Goal: Transaction & Acquisition: Book appointment/travel/reservation

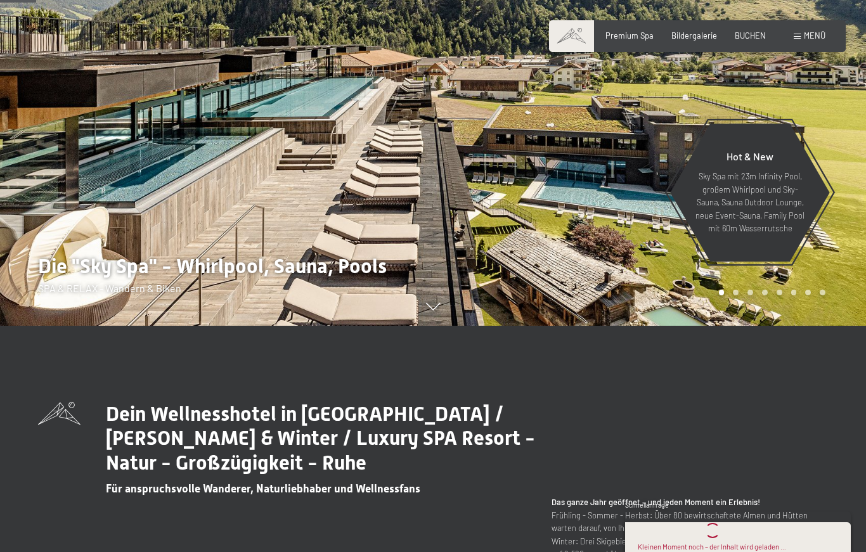
click at [815, 32] on span "Menü" at bounding box center [815, 35] width 22 height 10
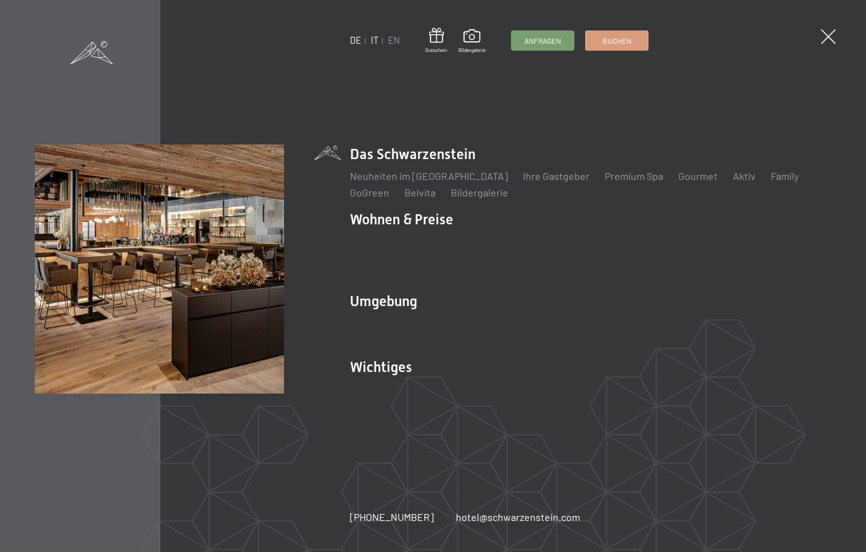
click at [371, 39] on link "IT" at bounding box center [375, 40] width 8 height 11
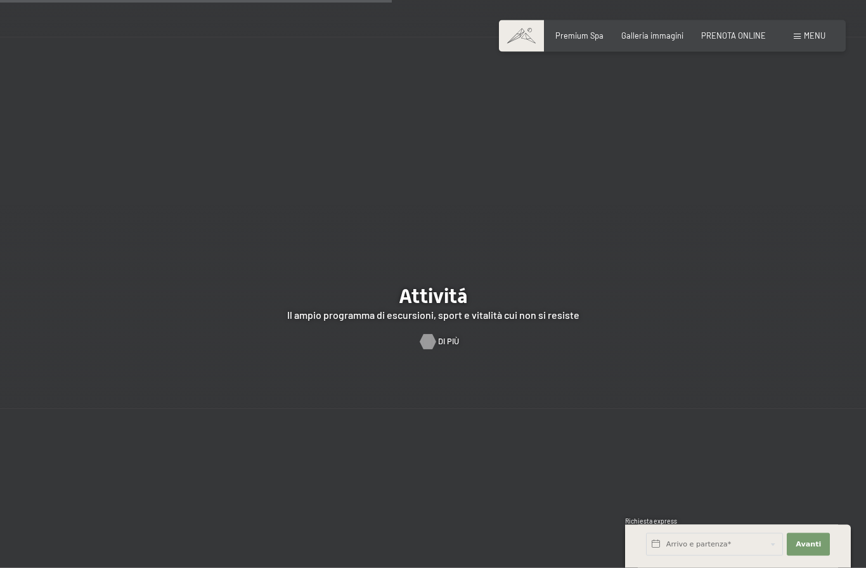
scroll to position [2174, 0]
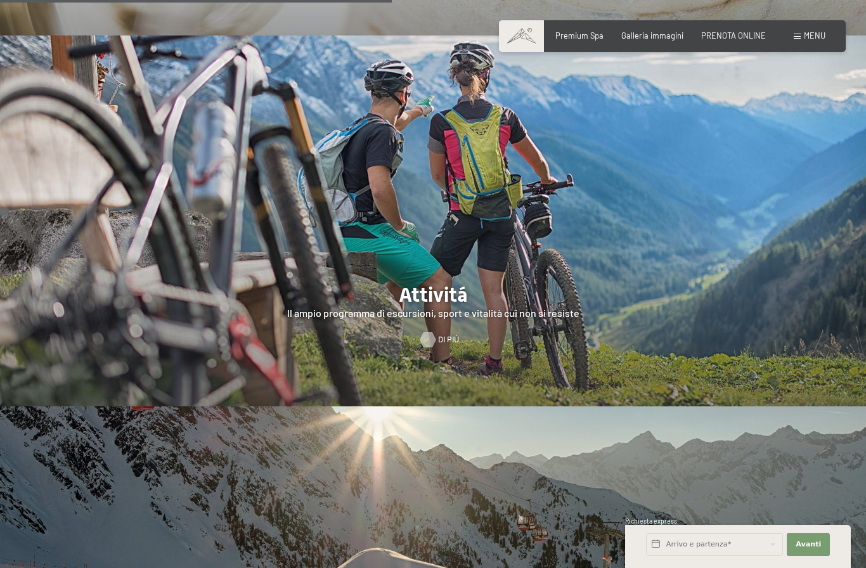
click at [439, 334] on span "Di più" at bounding box center [448, 339] width 21 height 11
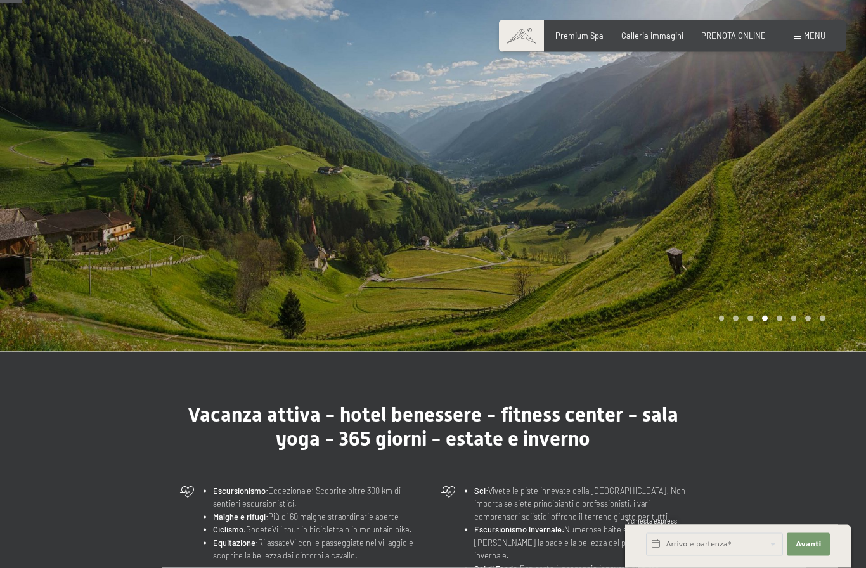
scroll to position [75, 0]
click at [782, 315] on div "Carousel Pagination" at bounding box center [769, 318] width 111 height 6
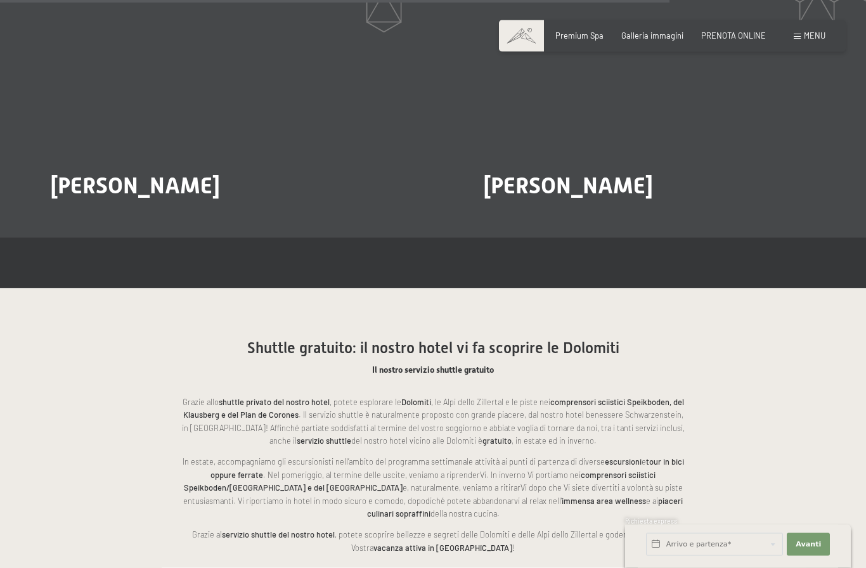
scroll to position [2353, 0]
click at [654, 30] on span "Galleria immagini" at bounding box center [652, 34] width 62 height 10
click at [645, 34] on span "Galleria immagini" at bounding box center [652, 34] width 62 height 10
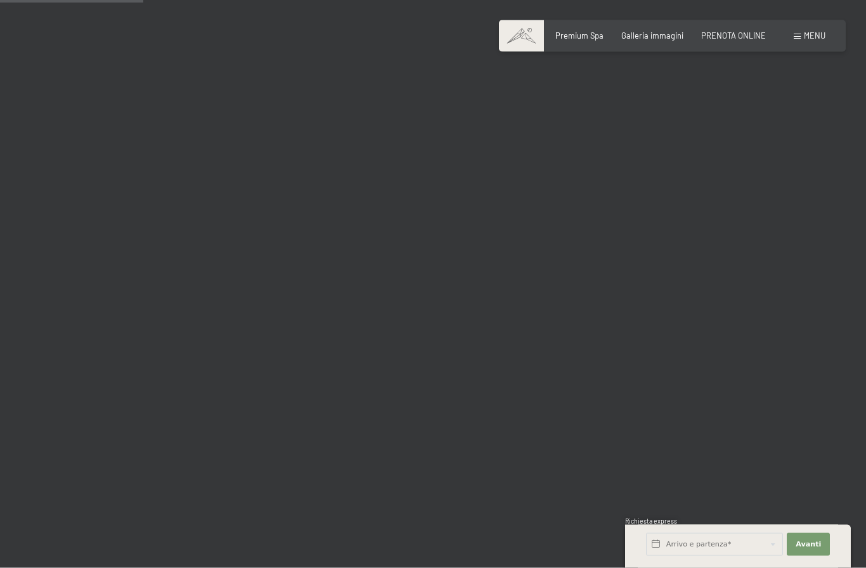
scroll to position [2009, 0]
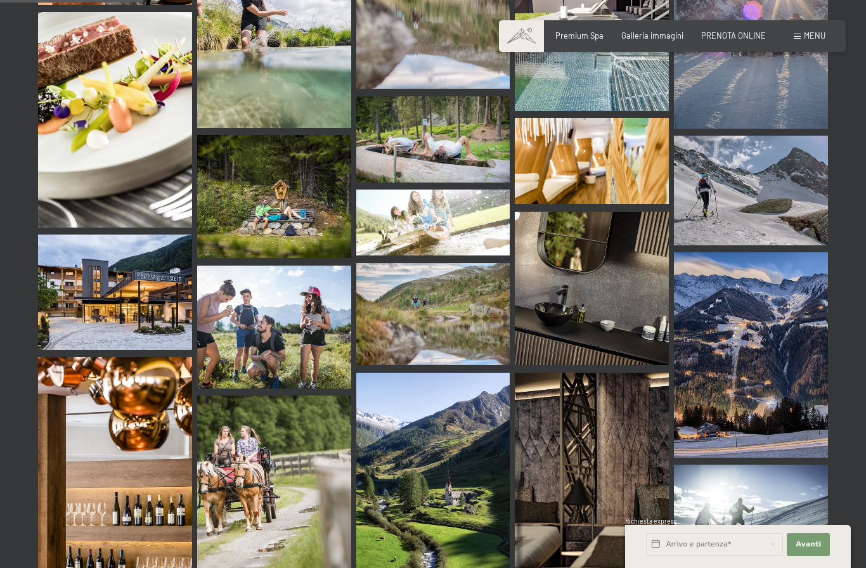
click at [815, 34] on span "Menu" at bounding box center [815, 35] width 22 height 10
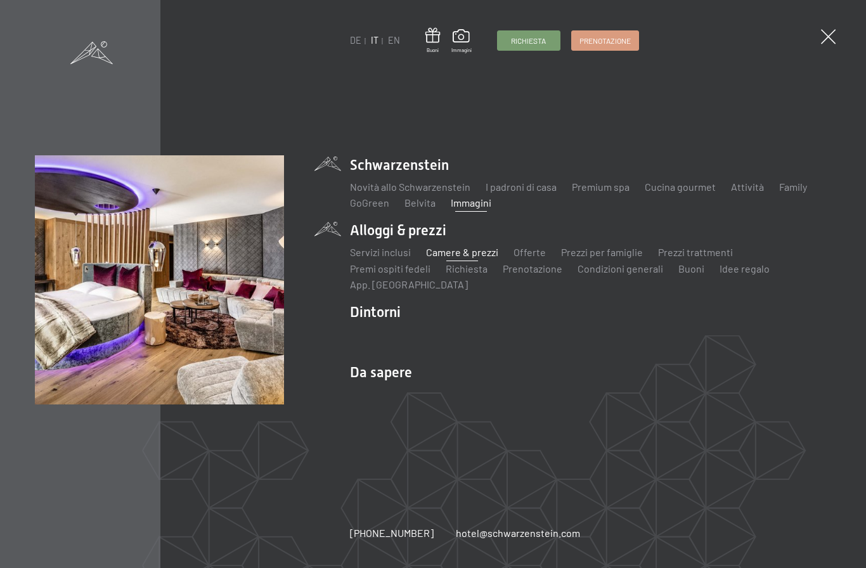
click at [475, 252] on link "Camere & prezzi" at bounding box center [462, 252] width 72 height 12
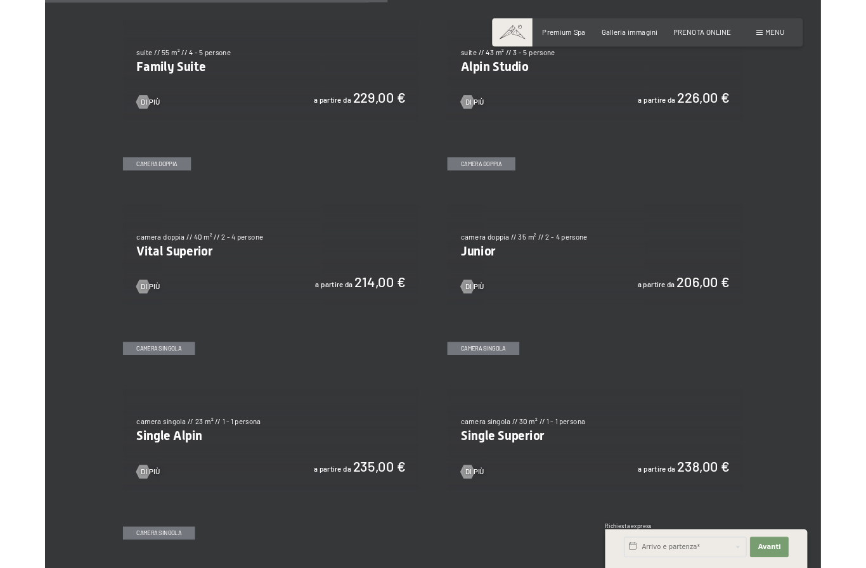
scroll to position [1336, 0]
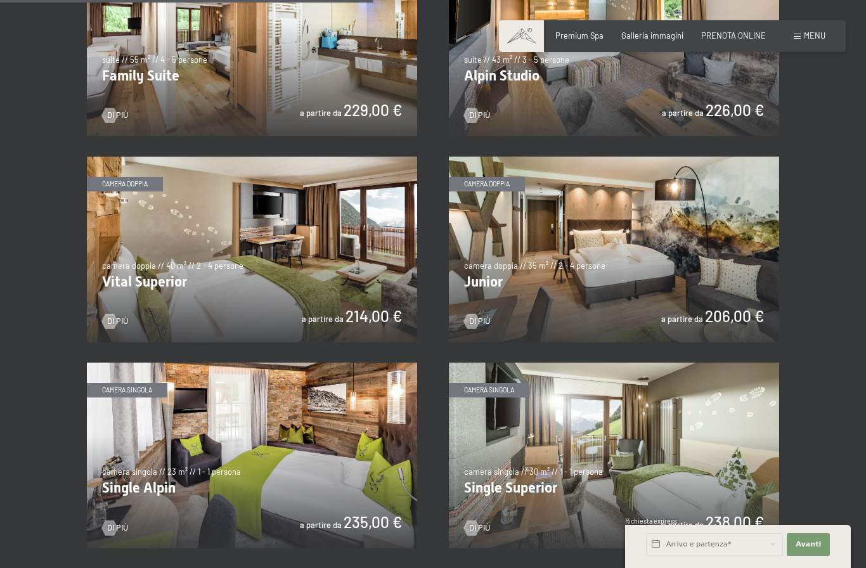
click at [609, 269] on img at bounding box center [614, 250] width 330 height 186
click at [675, 254] on img at bounding box center [614, 250] width 330 height 186
click at [482, 318] on span "Di più" at bounding box center [492, 321] width 21 height 11
click at [519, 312] on img at bounding box center [614, 250] width 330 height 186
click at [496, 316] on span "Di più" at bounding box center [492, 321] width 21 height 11
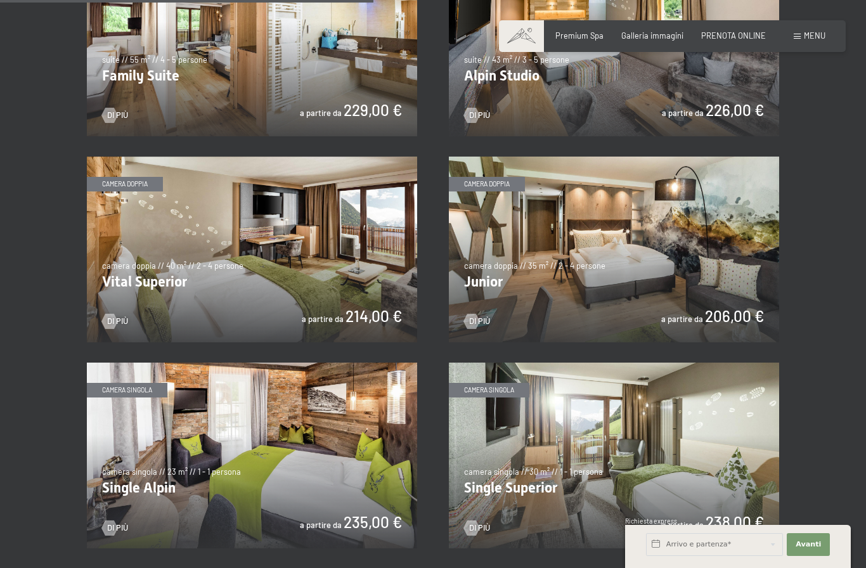
click at [494, 323] on img at bounding box center [614, 250] width 330 height 186
click at [730, 312] on img at bounding box center [614, 250] width 330 height 186
click at [649, 240] on img at bounding box center [614, 250] width 330 height 186
click at [120, 121] on span "Di più" at bounding box center [130, 115] width 21 height 11
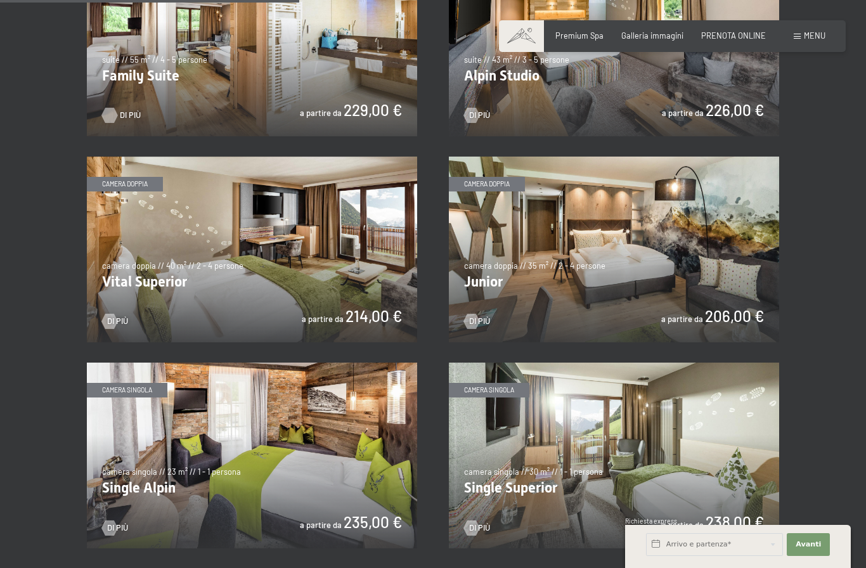
scroll to position [1202, 0]
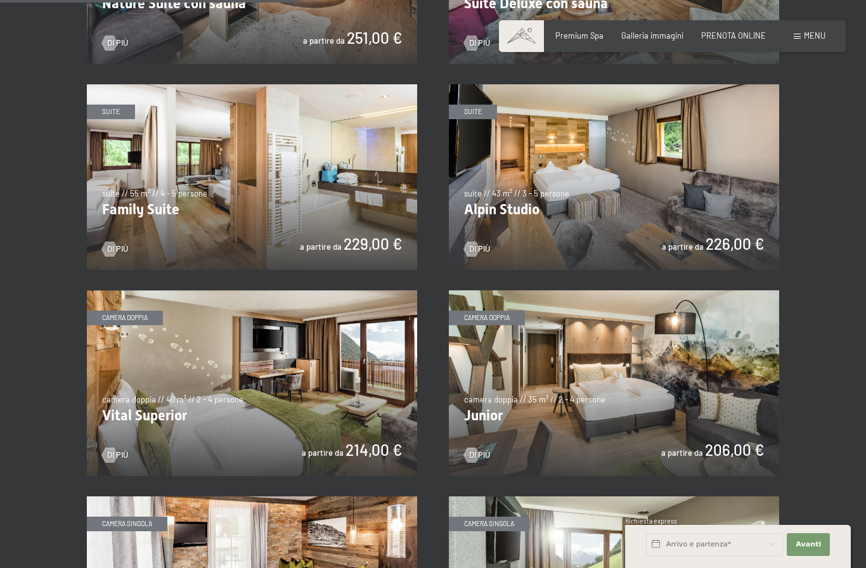
click at [813, 30] on span "Menu" at bounding box center [815, 35] width 22 height 10
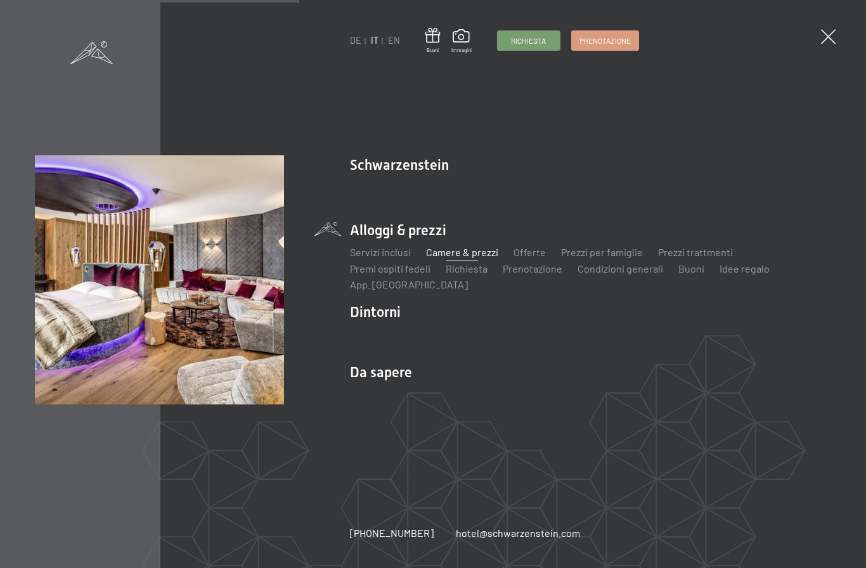
click at [799, 37] on span at bounding box center [797, 37] width 7 height 6
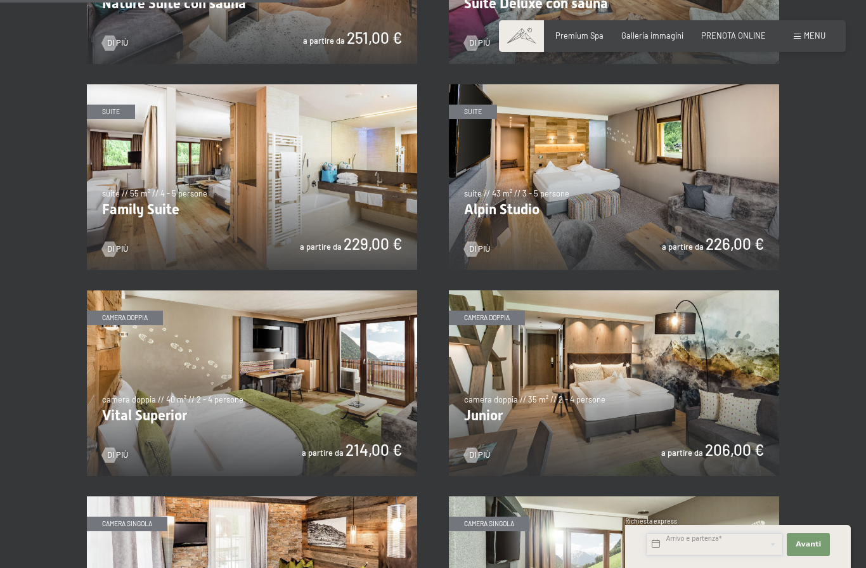
click at [712, 542] on input "text" at bounding box center [714, 544] width 137 height 23
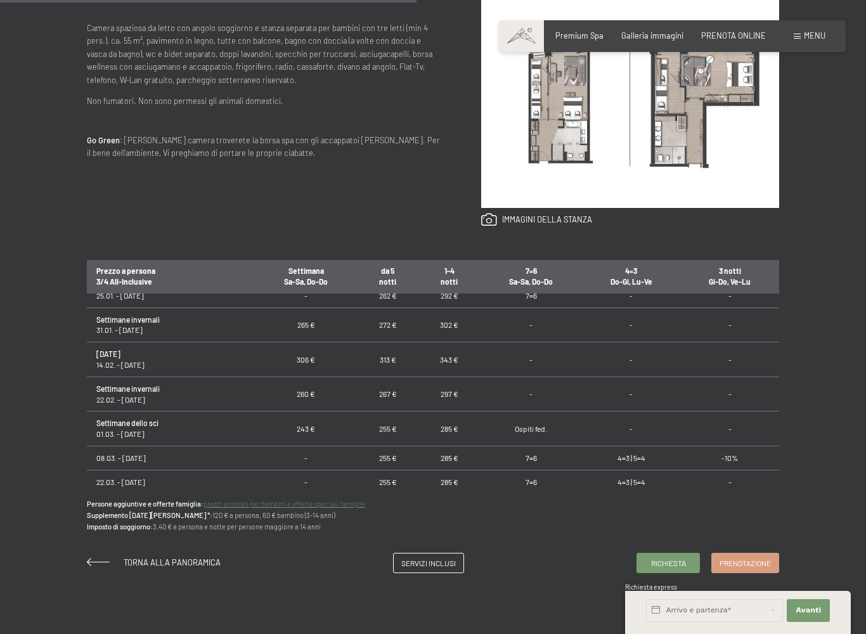
scroll to position [518, 0]
click at [191, 559] on span "Torna alla panoramica" at bounding box center [172, 562] width 97 height 10
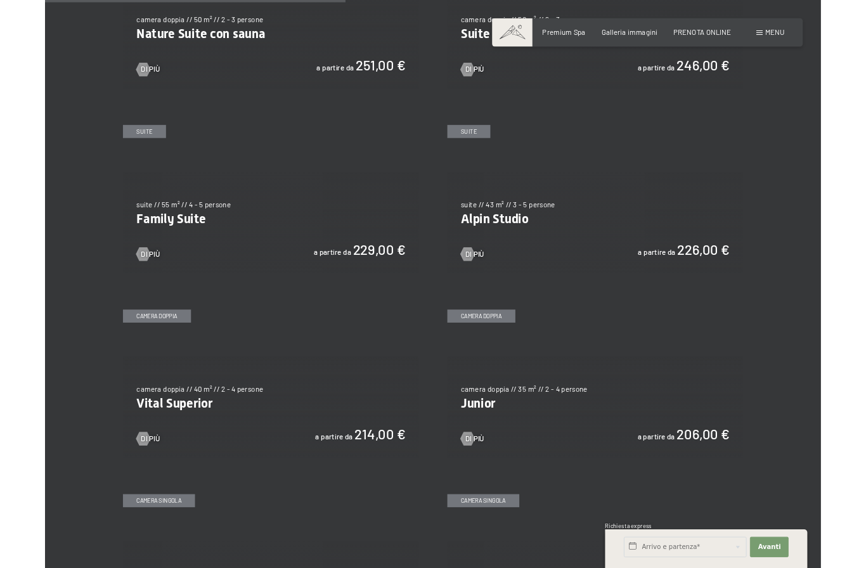
scroll to position [1161, 0]
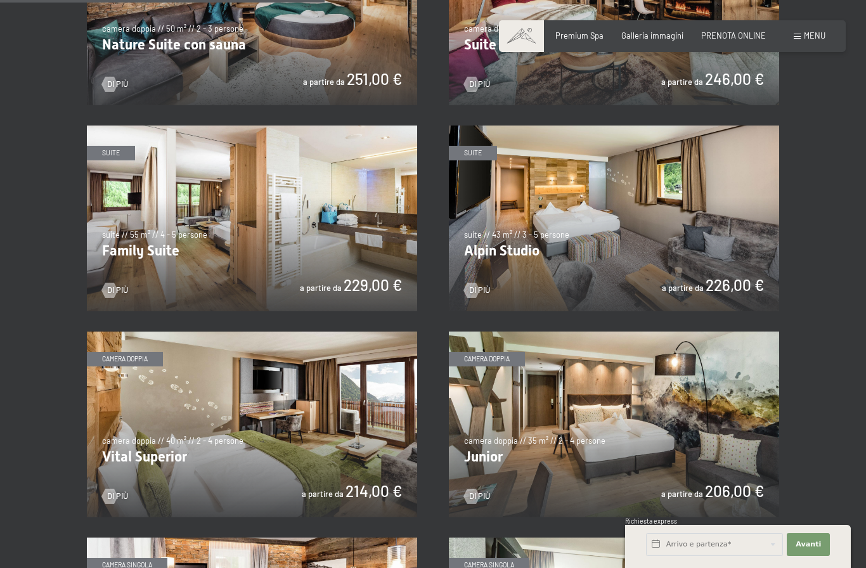
click at [565, 418] on img at bounding box center [614, 425] width 330 height 186
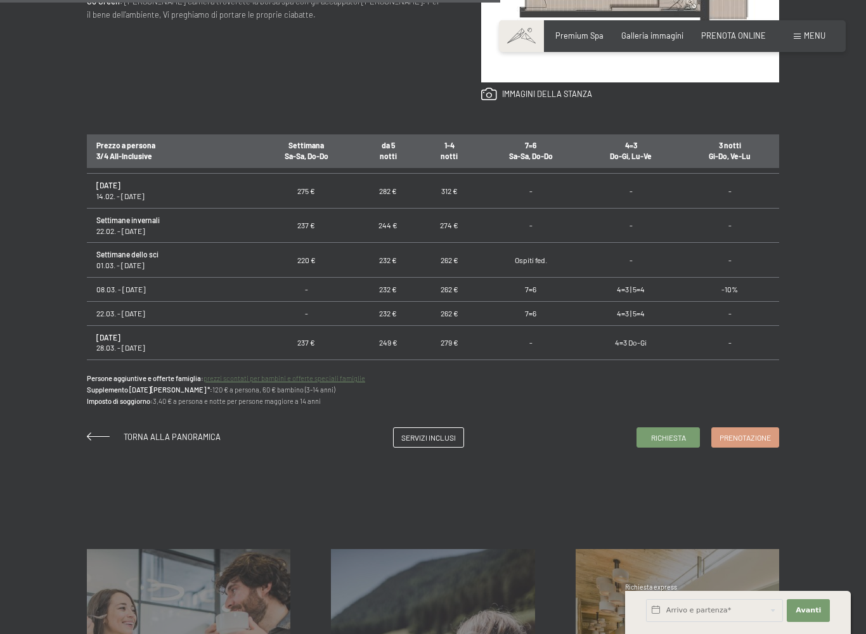
scroll to position [775, 0]
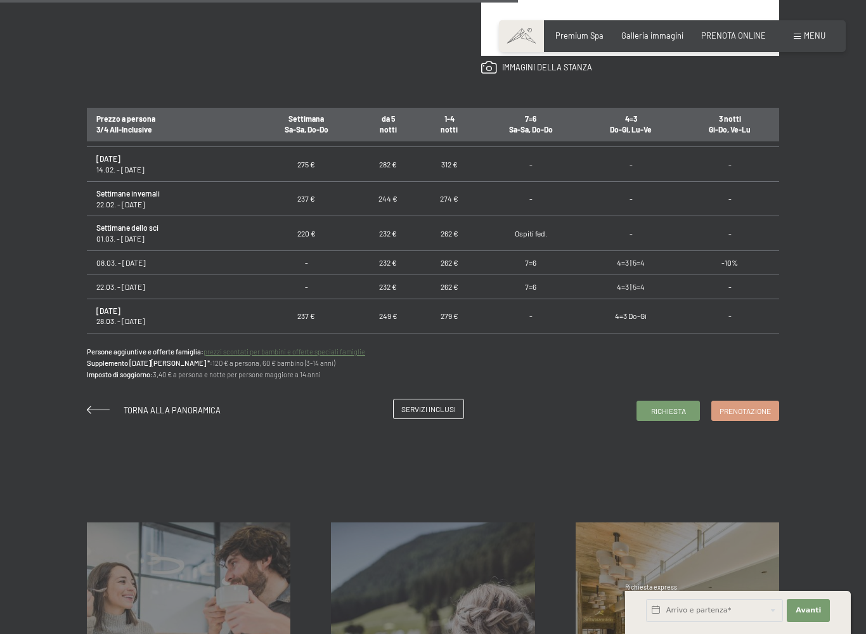
click at [454, 409] on span "Servizi inclusi" at bounding box center [428, 409] width 55 height 11
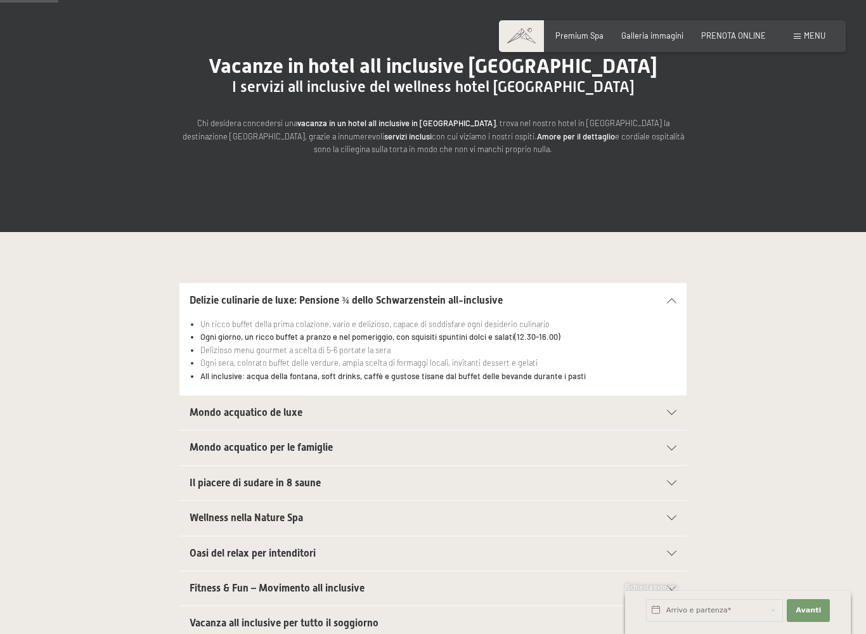
scroll to position [124, 0]
click at [667, 413] on div "Mondo acquatico de luxe" at bounding box center [433, 412] width 487 height 34
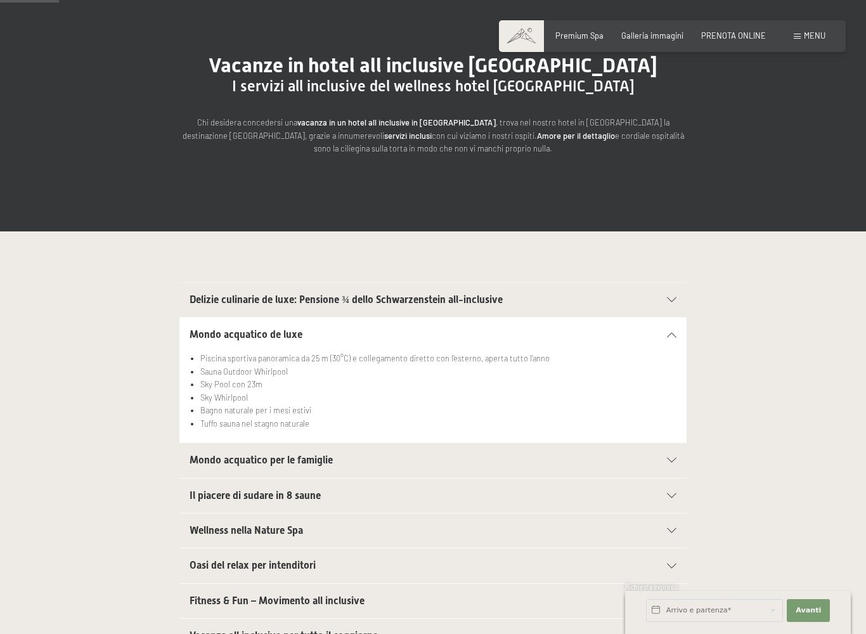
click at [666, 458] on div at bounding box center [665, 460] width 22 height 5
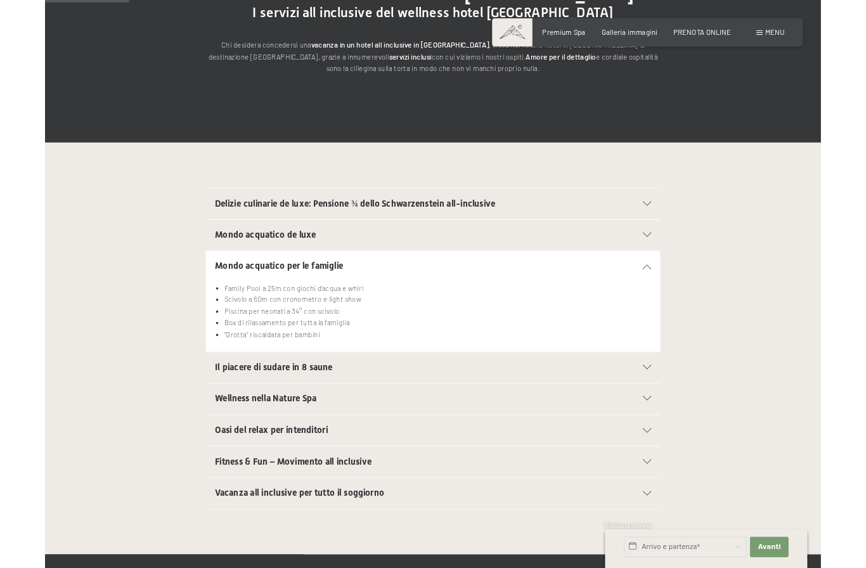
scroll to position [196, 0]
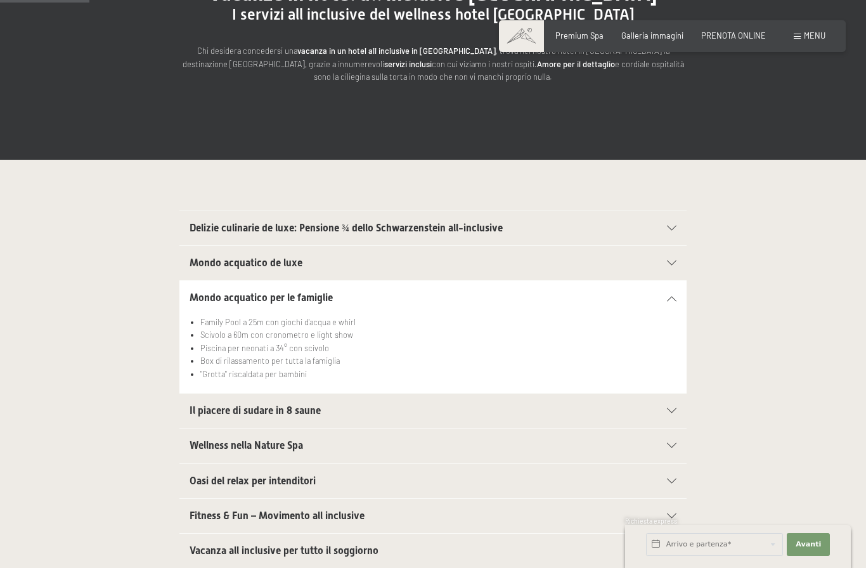
click at [665, 410] on div at bounding box center [665, 410] width 22 height 5
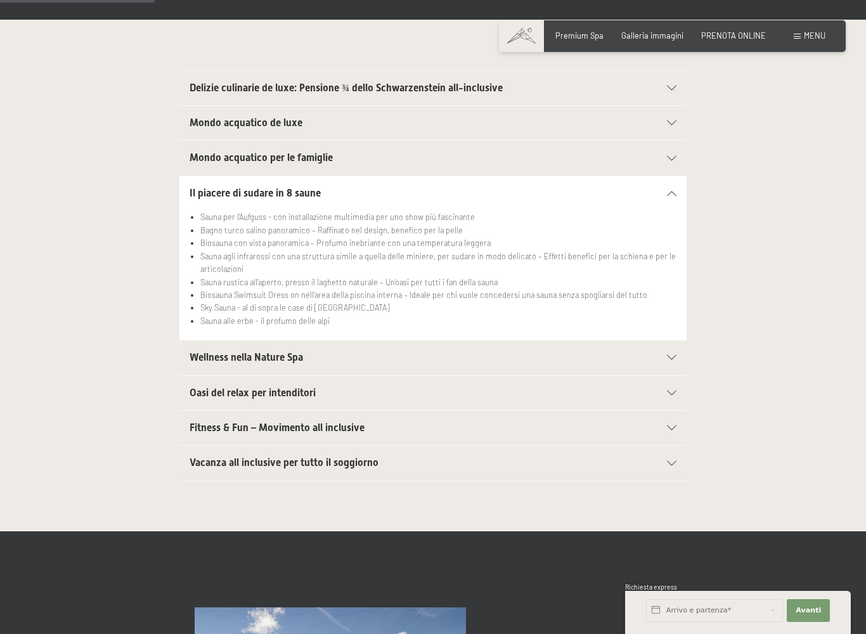
scroll to position [337, 0]
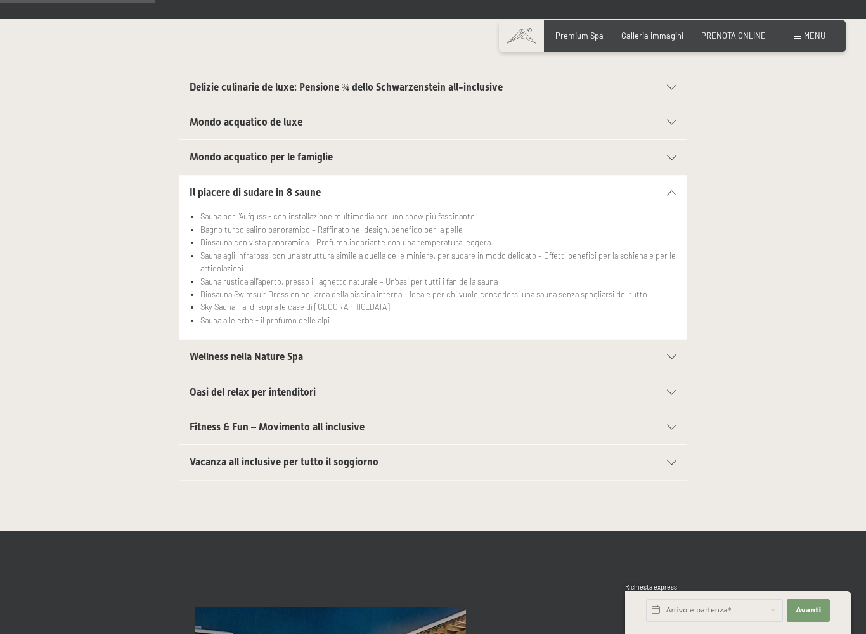
click at [664, 463] on div "Vacanza all inclusive per tutto il soggiorno" at bounding box center [433, 462] width 487 height 34
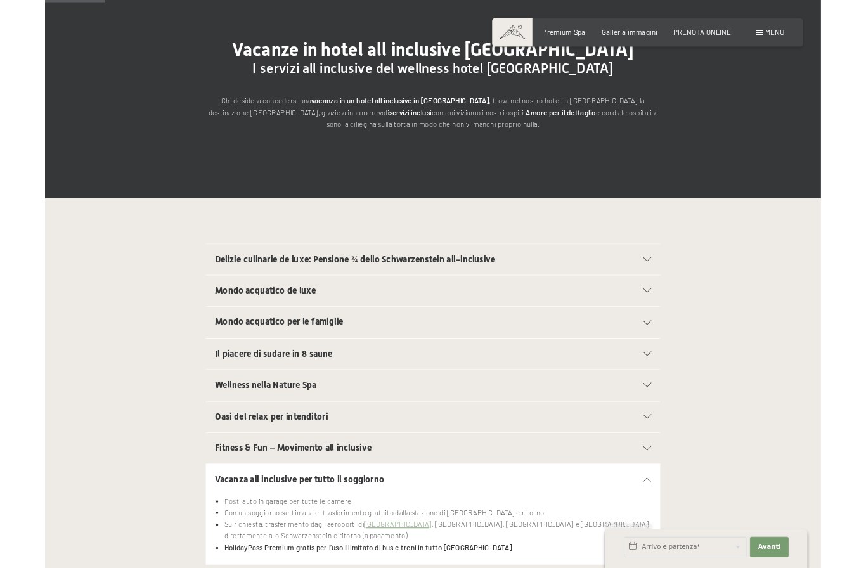
scroll to position [0, 0]
